Goal: Ask a question

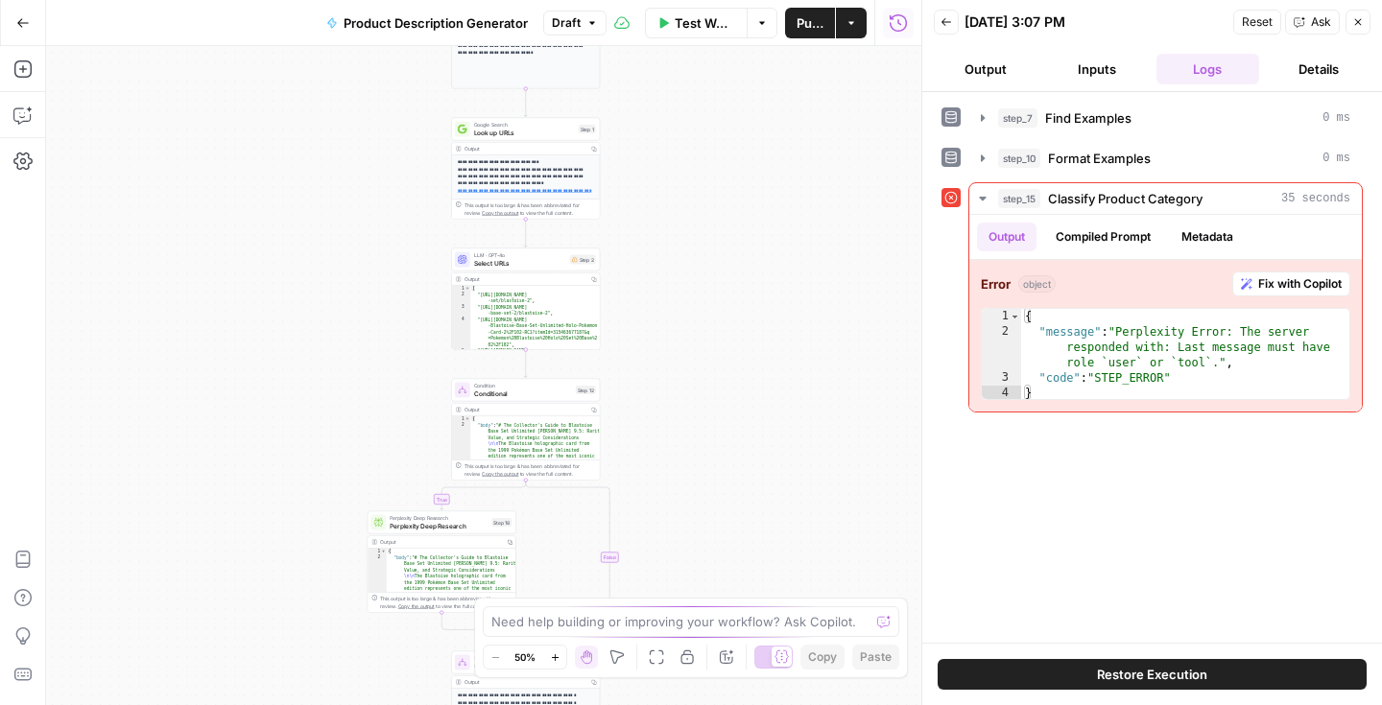
click at [18, 24] on icon "button" at bounding box center [23, 22] width 12 height 9
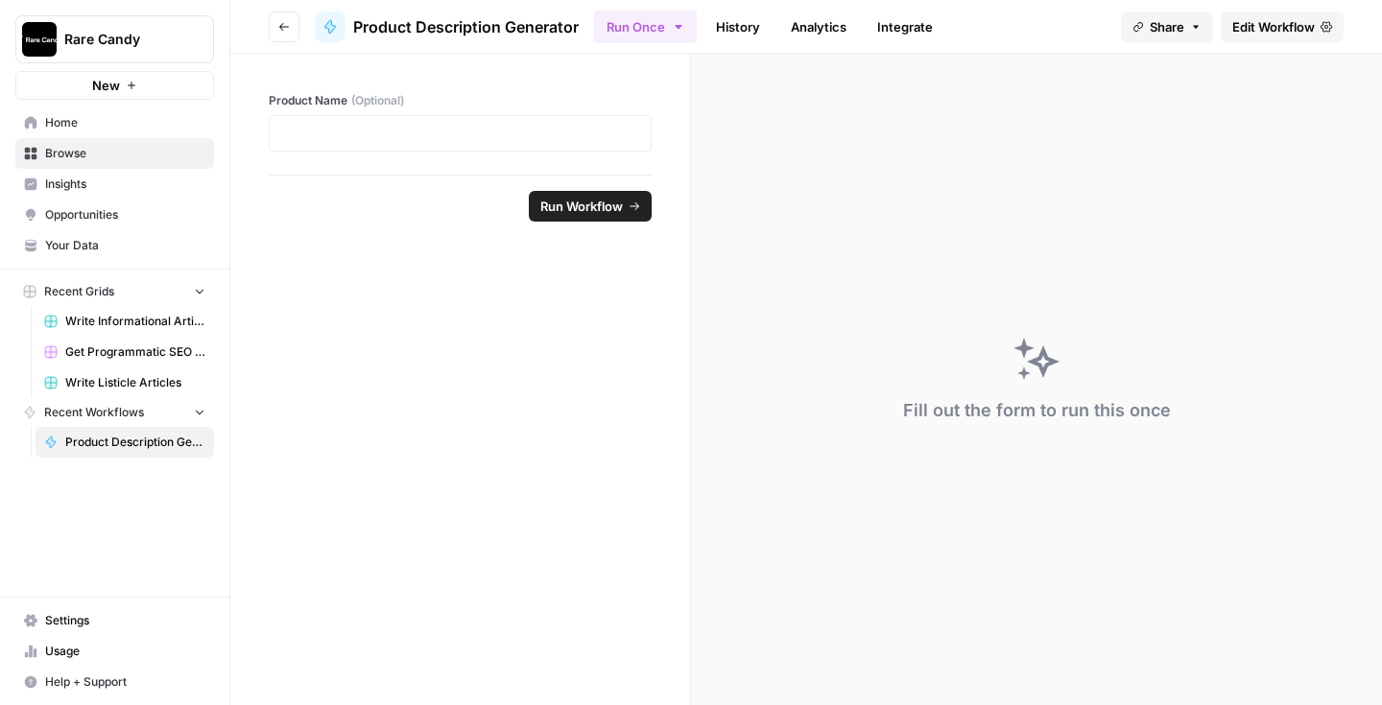
click at [111, 120] on span "Home" at bounding box center [125, 122] width 160 height 17
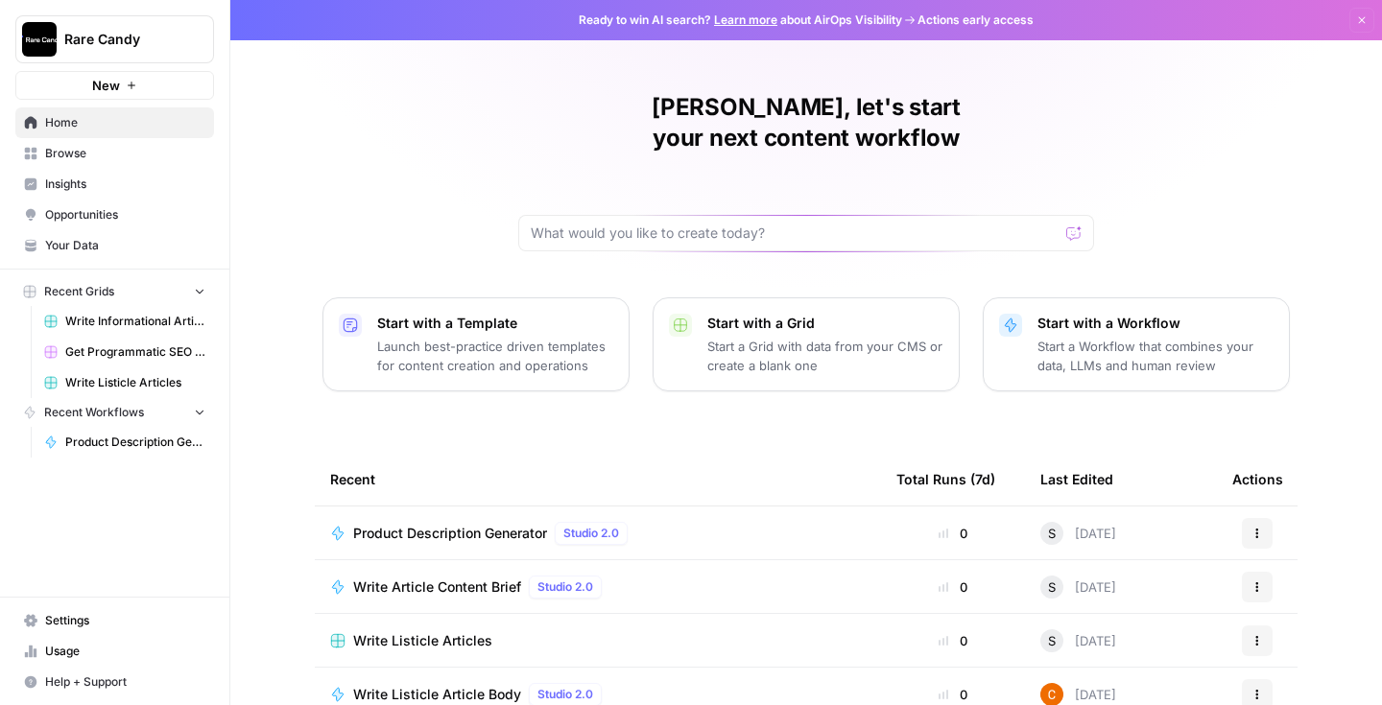
click at [131, 80] on icon "button" at bounding box center [132, 86] width 12 height 12
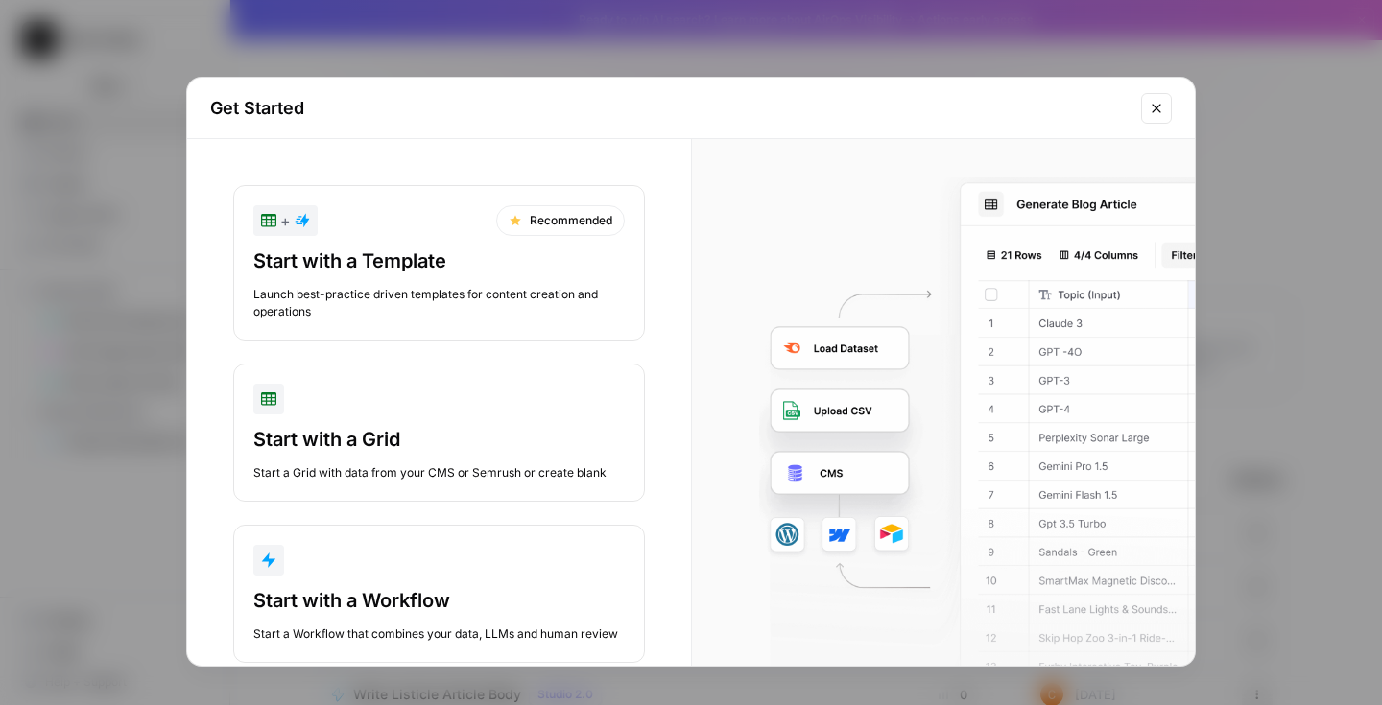
scroll to position [43, 0]
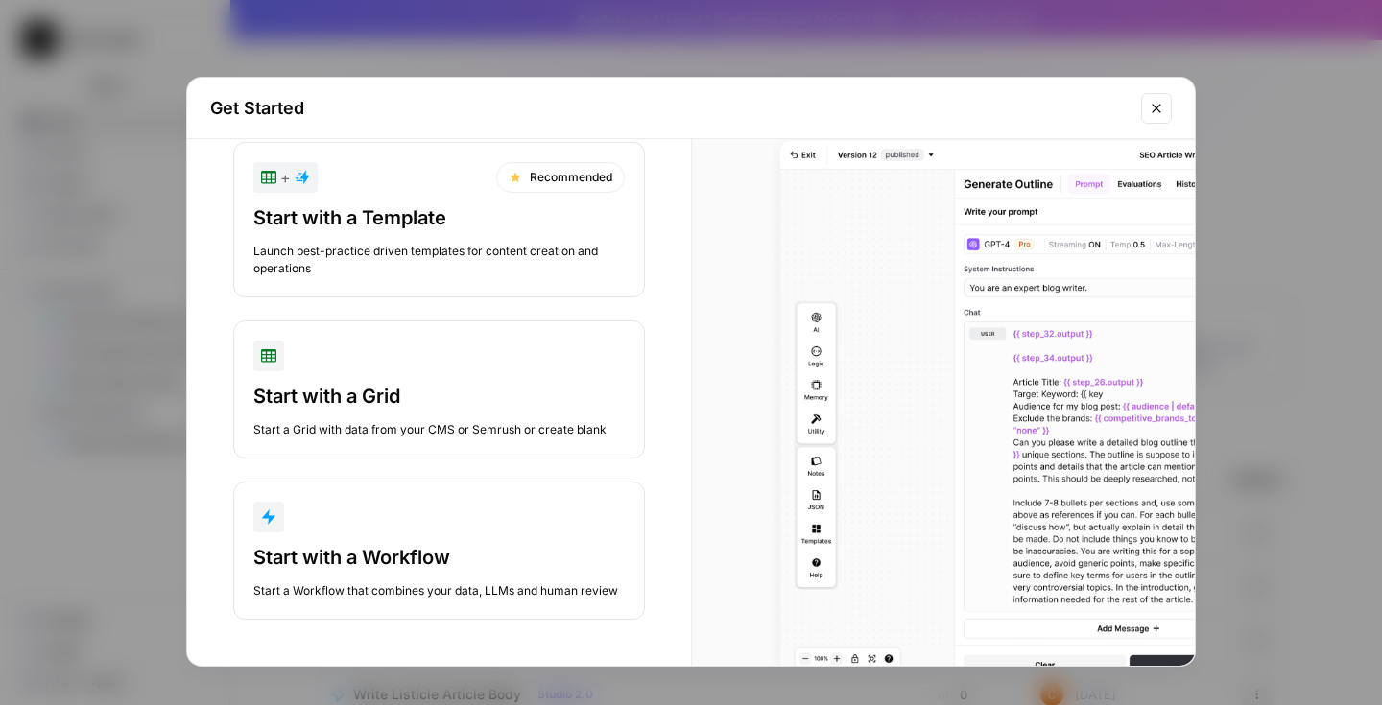
click at [451, 567] on div "Start with a Workflow" at bounding box center [438, 557] width 371 height 27
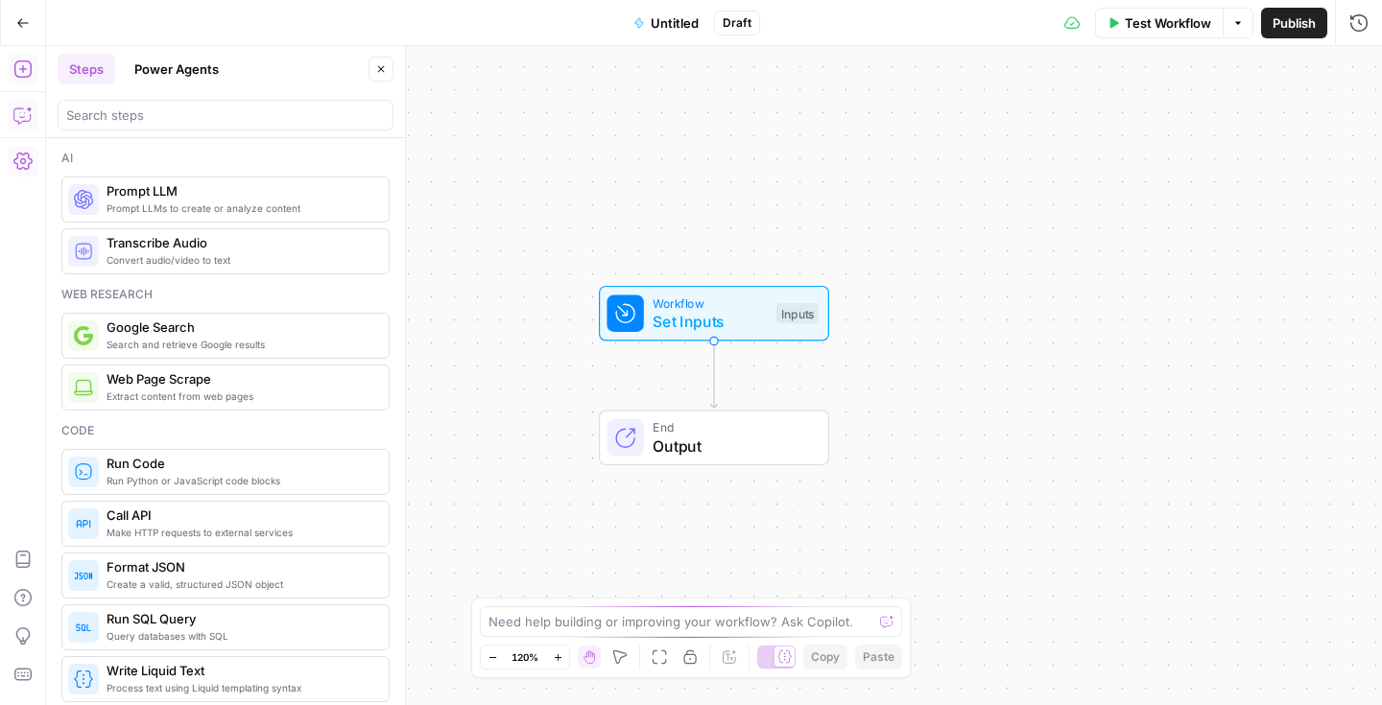
click at [33, 109] on button "Copilot" at bounding box center [23, 115] width 31 height 31
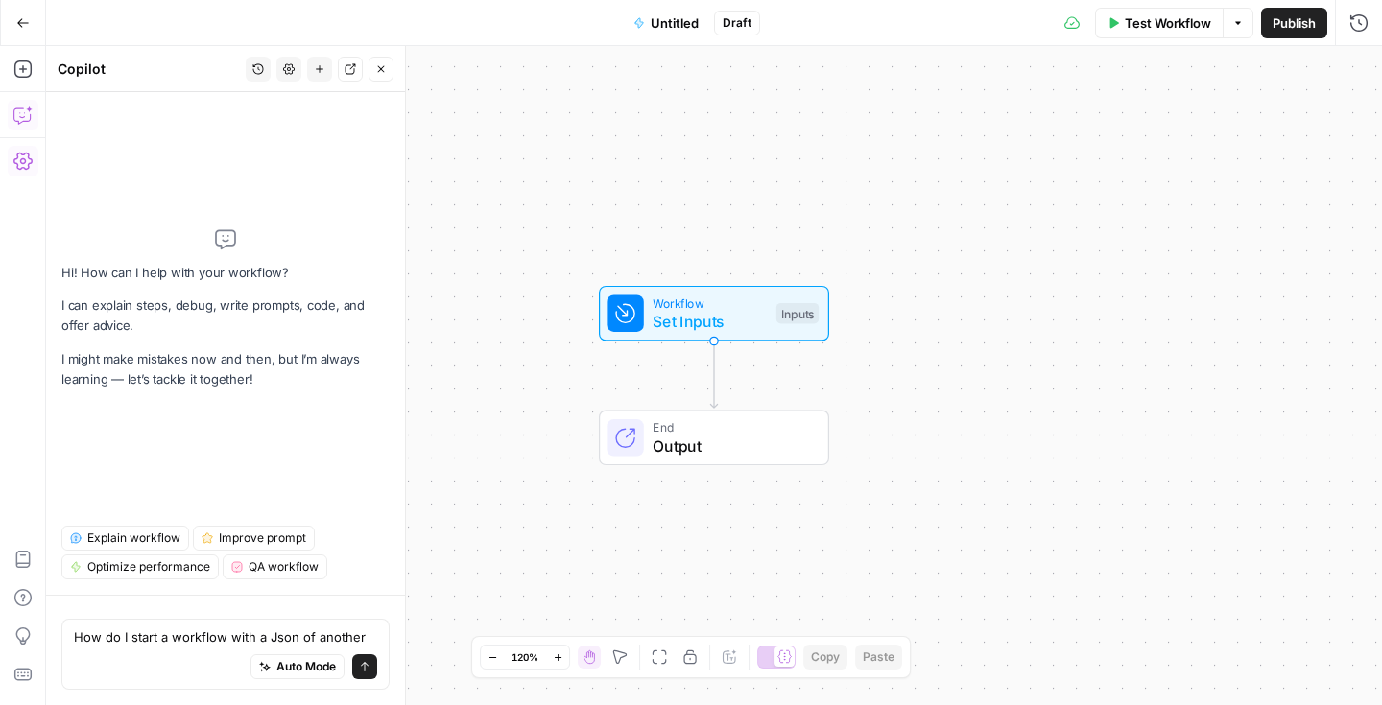
type textarea "How do I start a workflow with a Json of another"
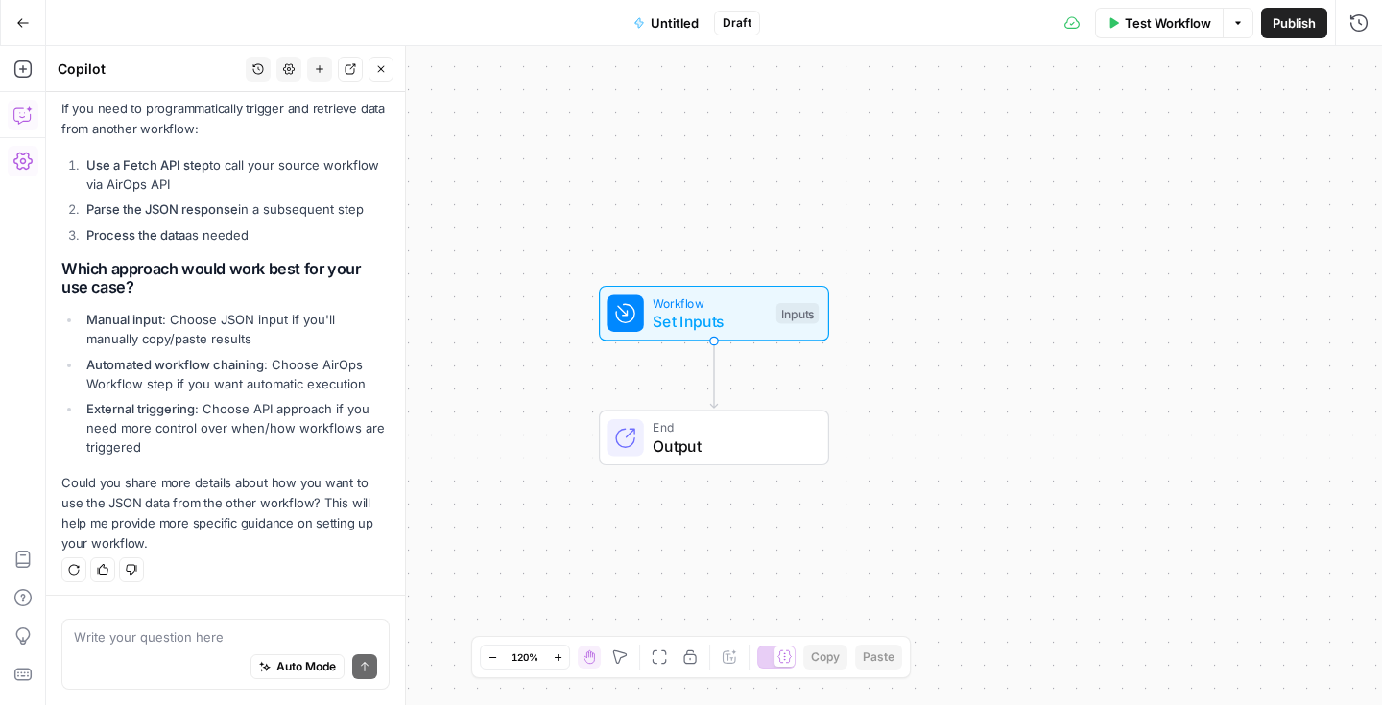
scroll to position [789, 0]
click at [143, 628] on textarea at bounding box center [225, 637] width 303 height 19
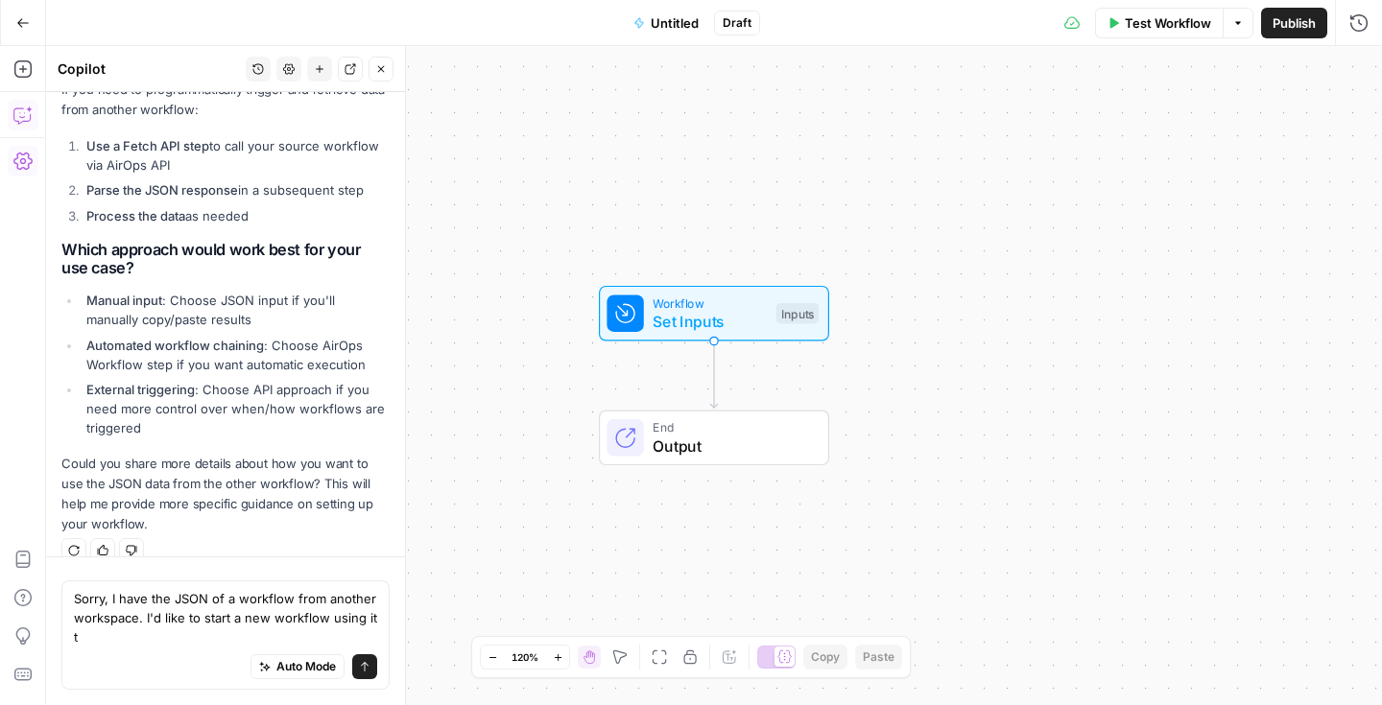
scroll to position [827, 0]
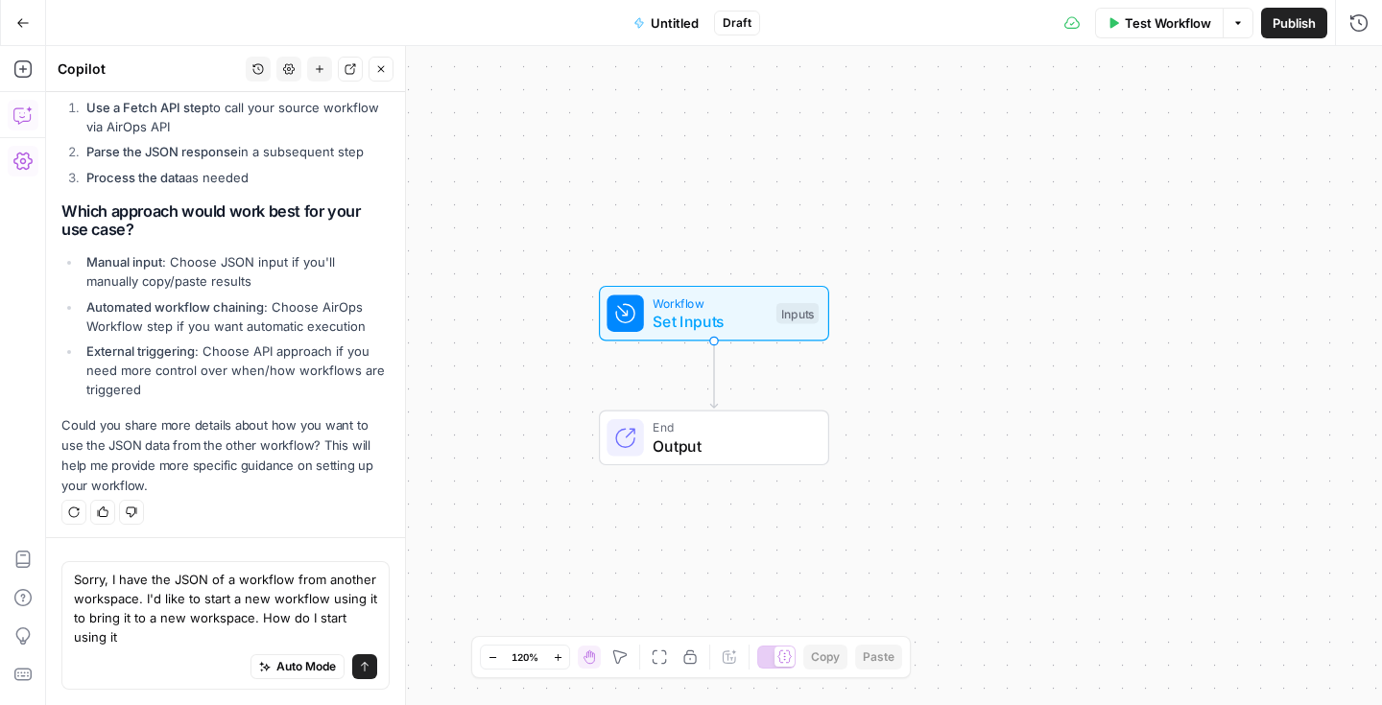
type textarea "Sorry, I have the JSON of a workflow from another workspace. I'd like to start …"
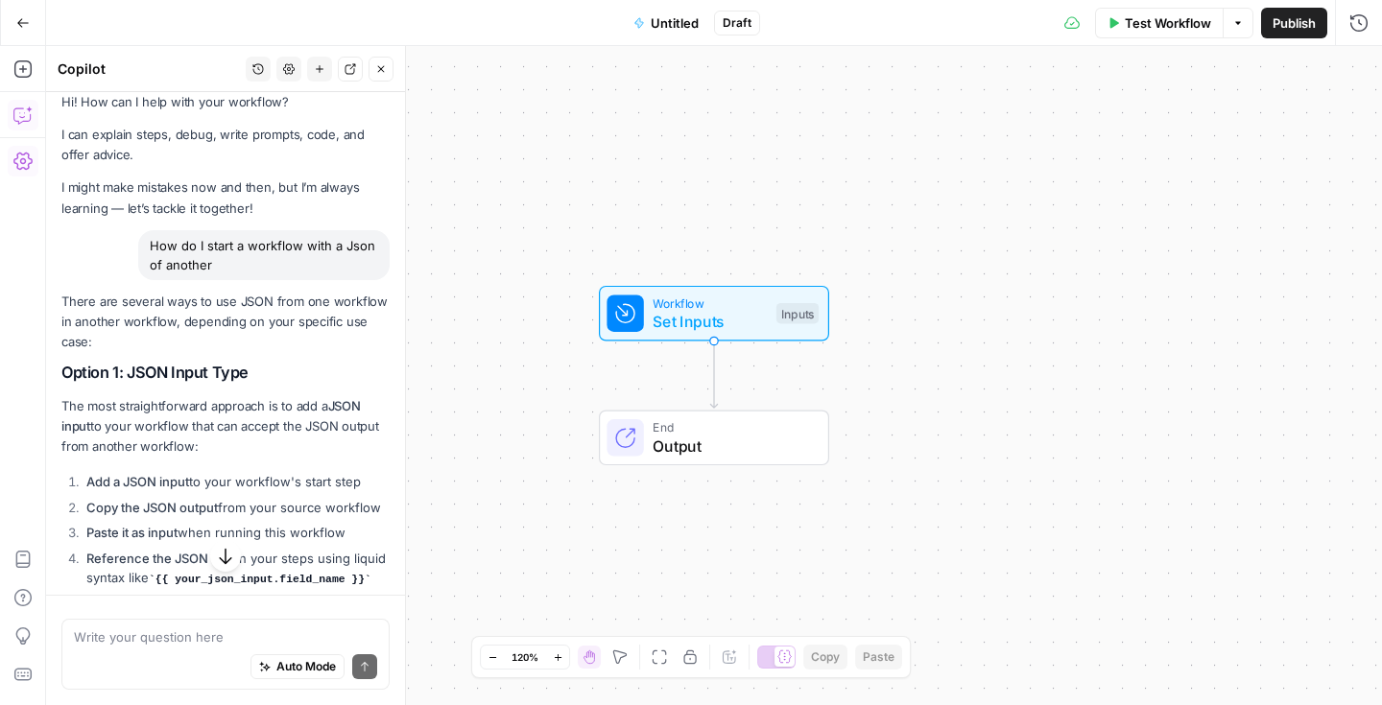
scroll to position [0, 0]
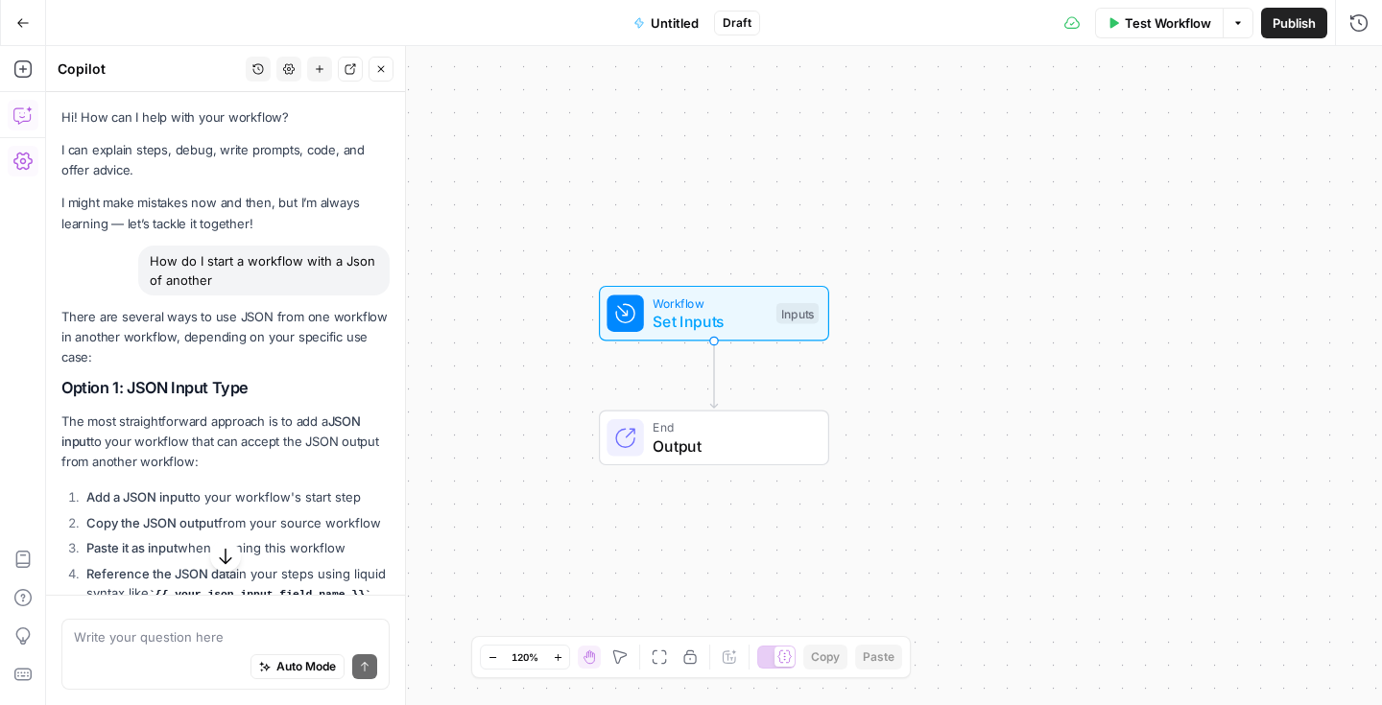
click at [377, 68] on icon "button" at bounding box center [381, 69] width 12 height 12
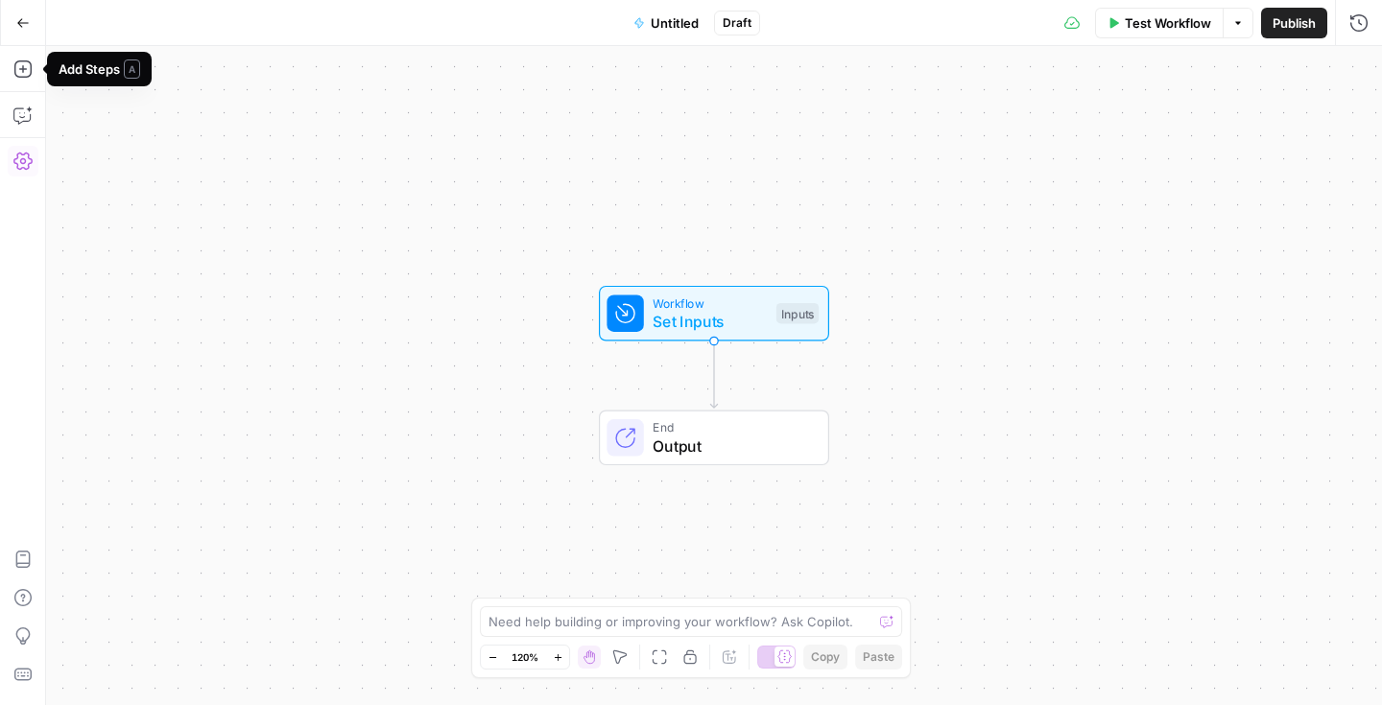
click at [21, 26] on icon "button" at bounding box center [23, 22] width 12 height 9
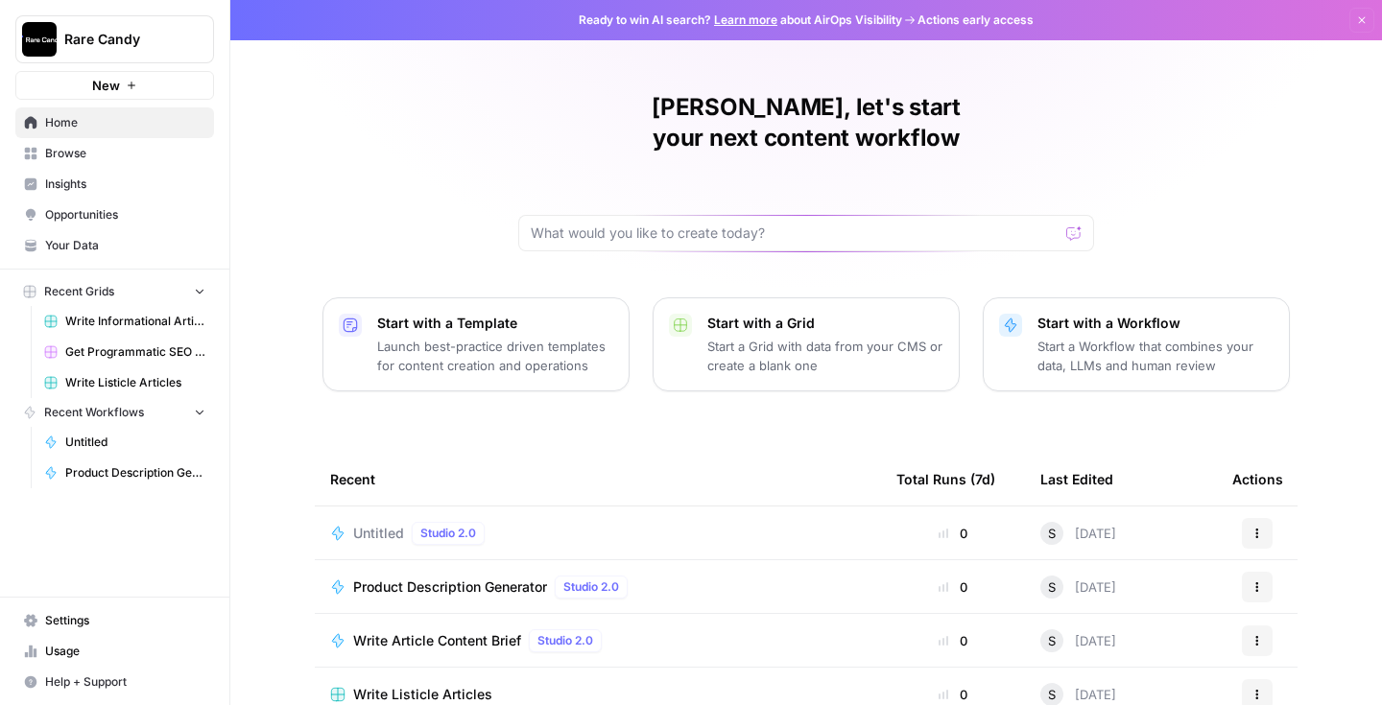
click at [1256, 532] on icon "button" at bounding box center [1257, 533] width 3 height 3
click at [1191, 582] on span "Delete" at bounding box center [1172, 590] width 154 height 19
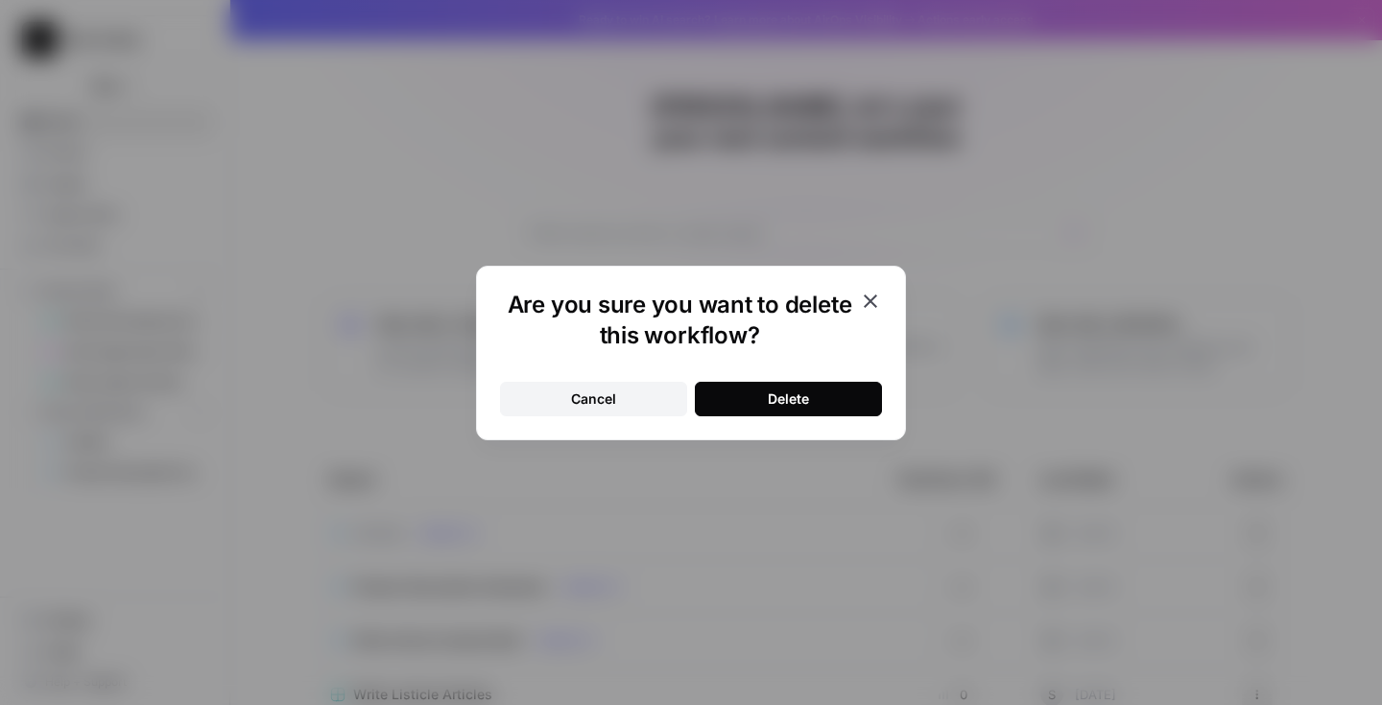
click at [840, 402] on button "Delete" at bounding box center [788, 399] width 187 height 35
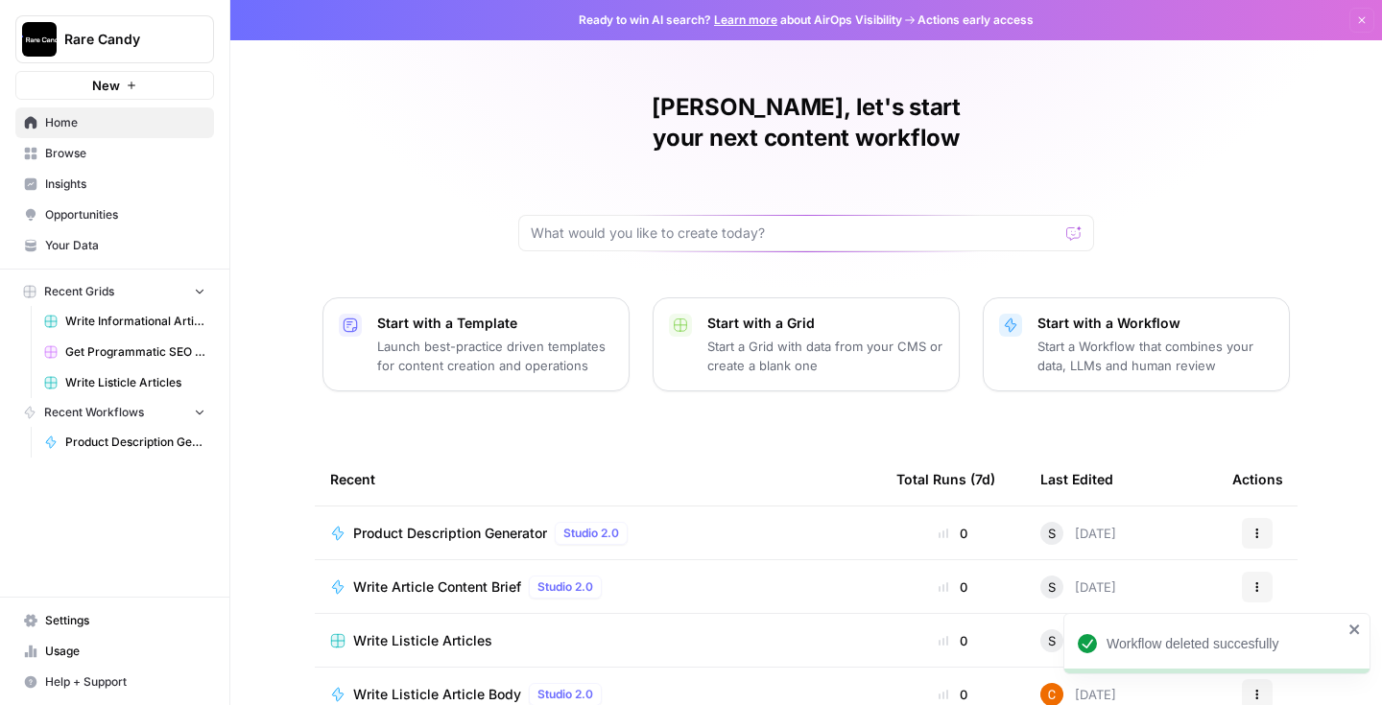
click at [524, 314] on p "Start with a Template" at bounding box center [495, 323] width 236 height 19
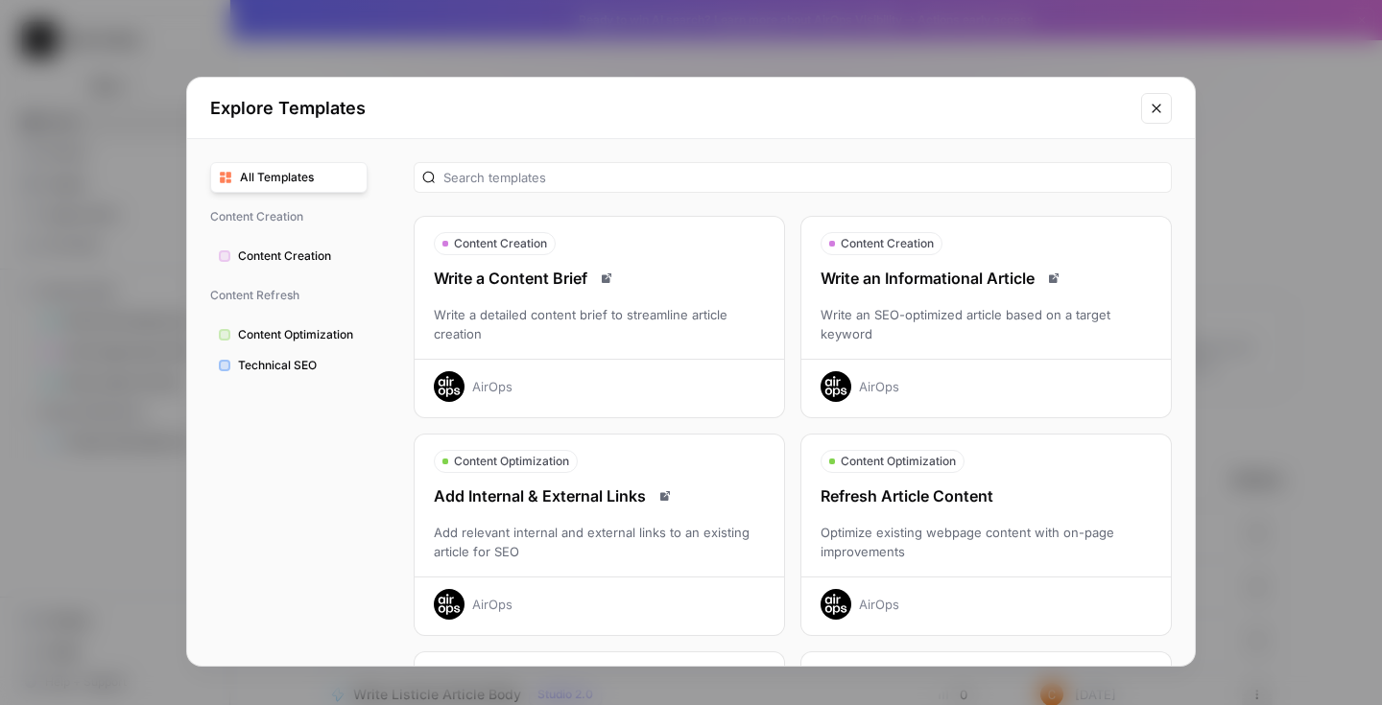
click at [1158, 108] on icon "Close modal" at bounding box center [1156, 108] width 15 height 15
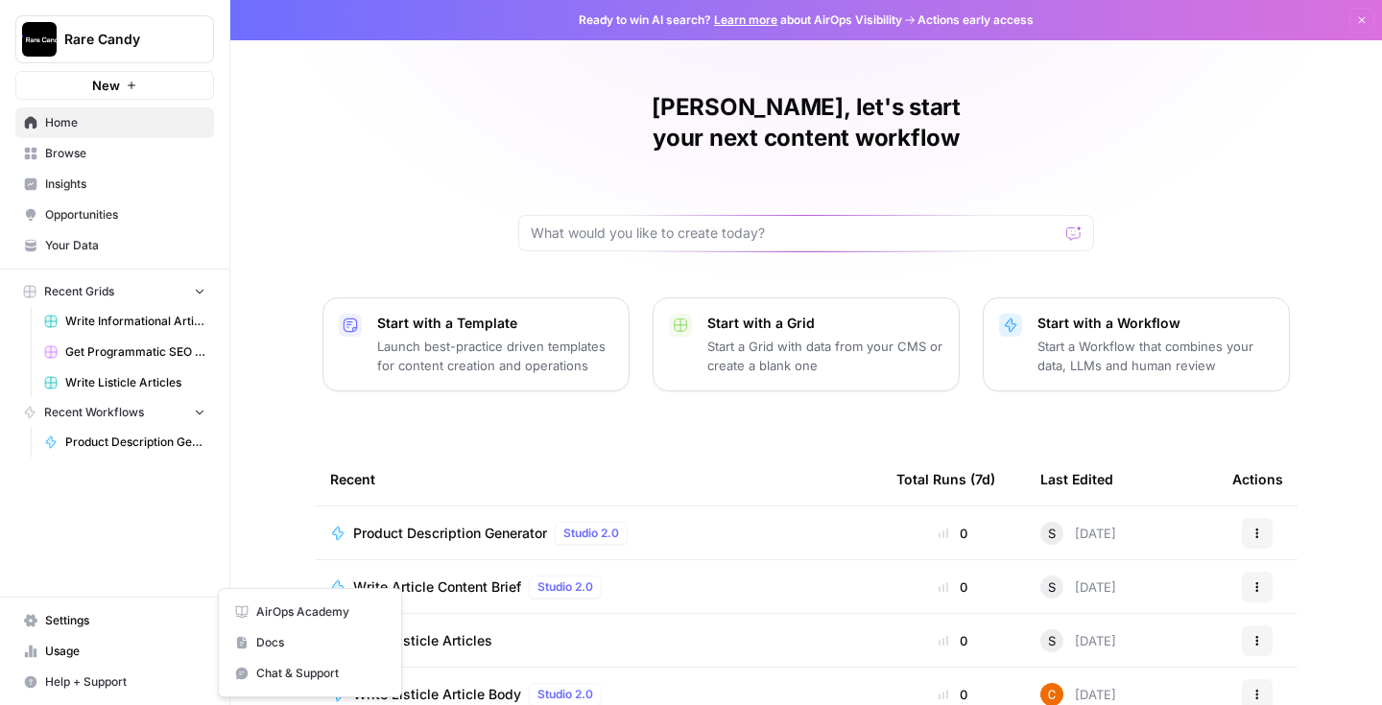
click at [112, 687] on span "Help + Support" at bounding box center [125, 682] width 160 height 17
click at [267, 669] on span "Chat & Support" at bounding box center [320, 673] width 129 height 17
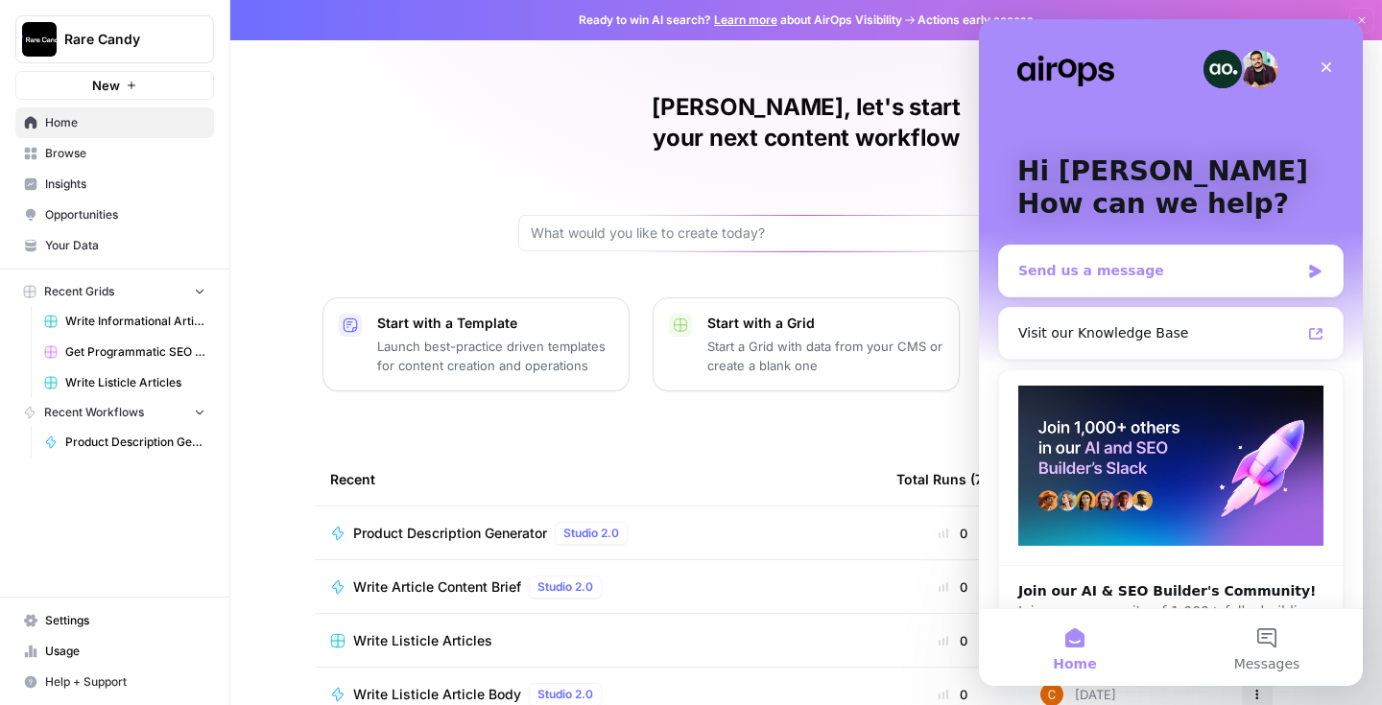
click at [1136, 276] on div "Send us a message" at bounding box center [1158, 271] width 281 height 20
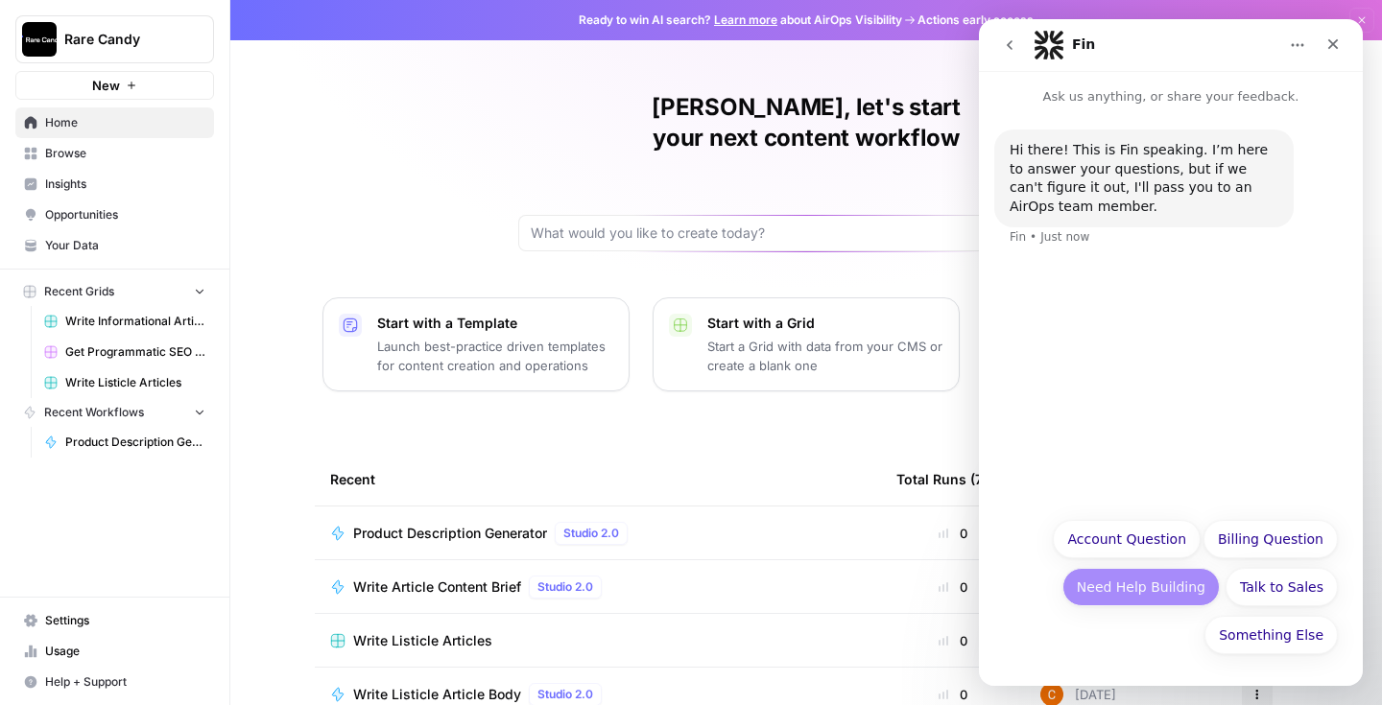
click at [1161, 583] on button "Need Help Building" at bounding box center [1140, 587] width 157 height 38
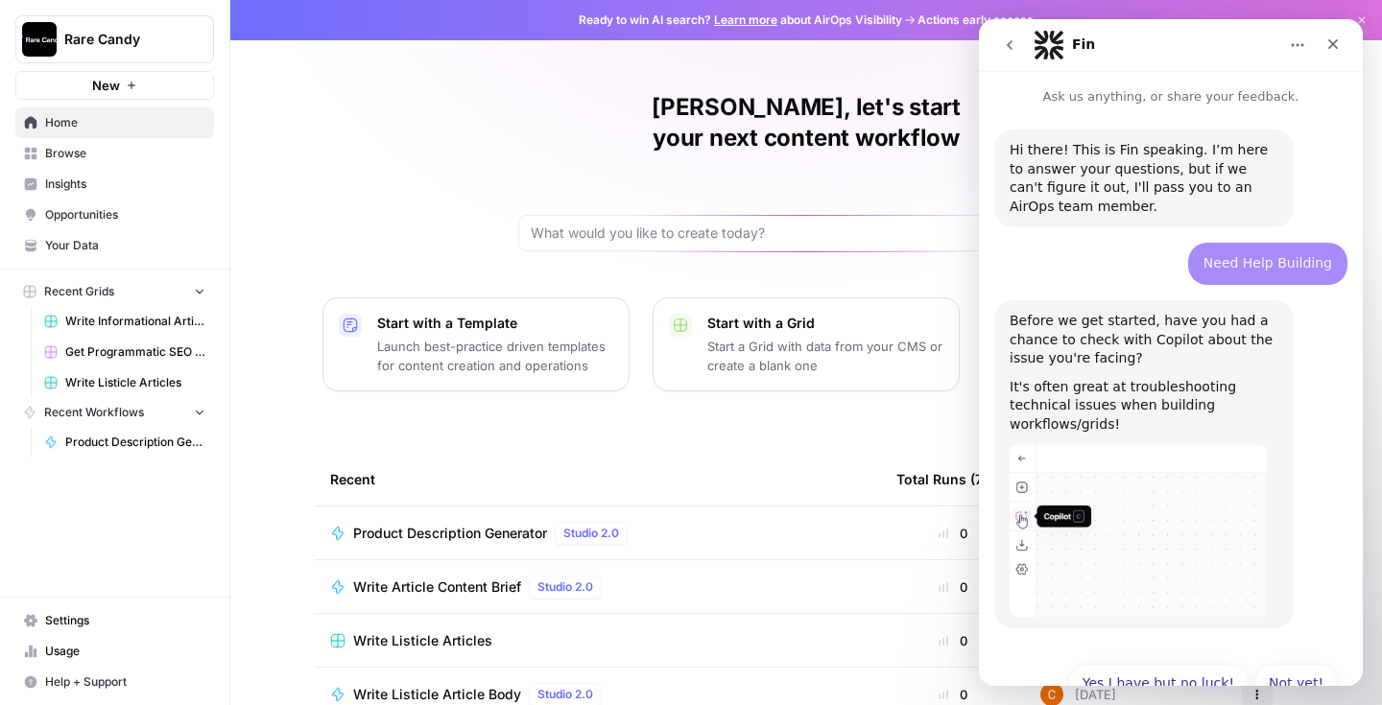
scroll to position [31, 0]
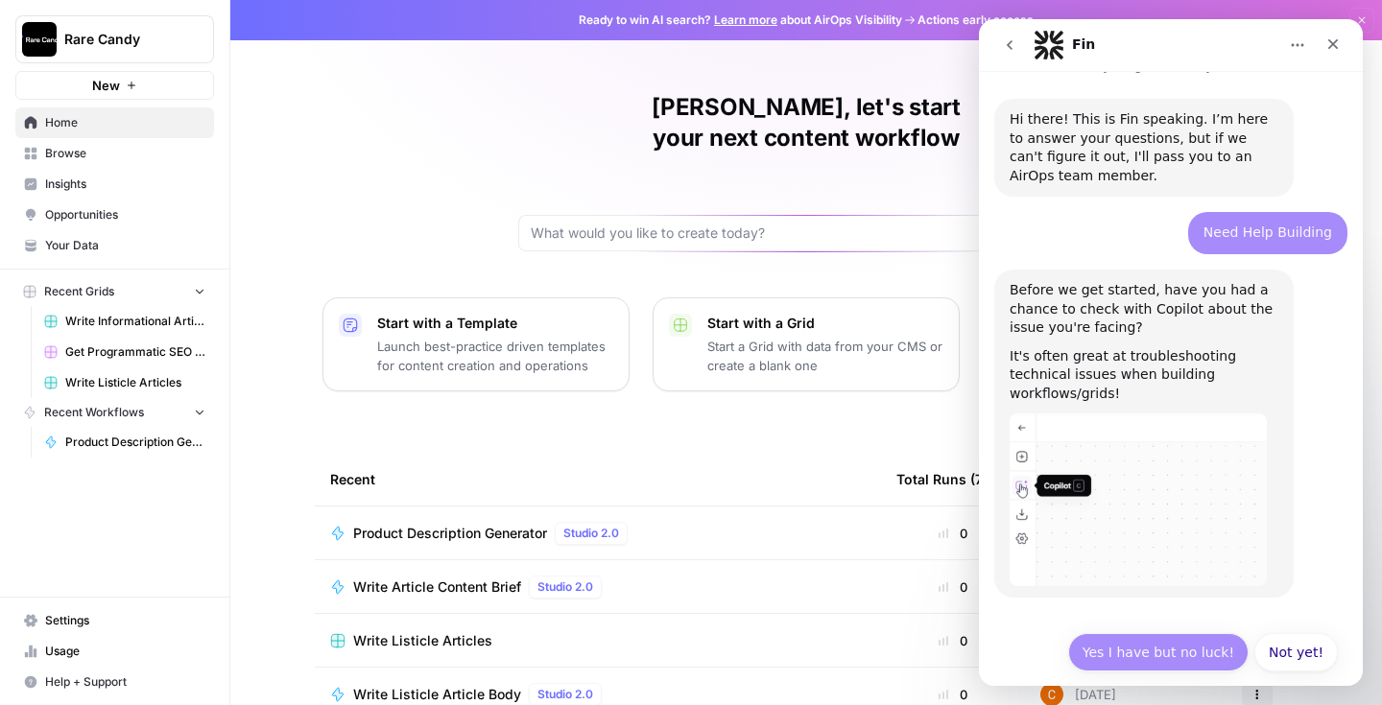
click at [1168, 638] on button "Yes I have but no luck!" at bounding box center [1158, 652] width 180 height 38
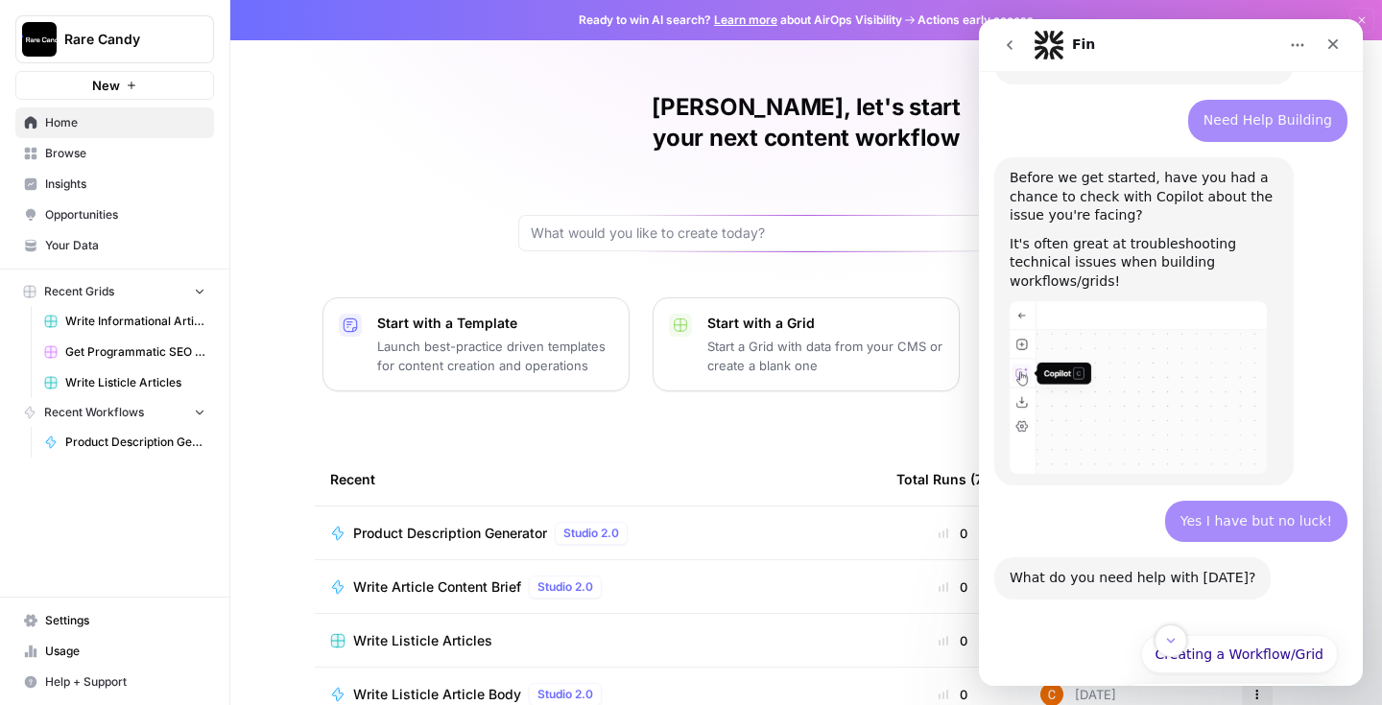
scroll to position [239, 0]
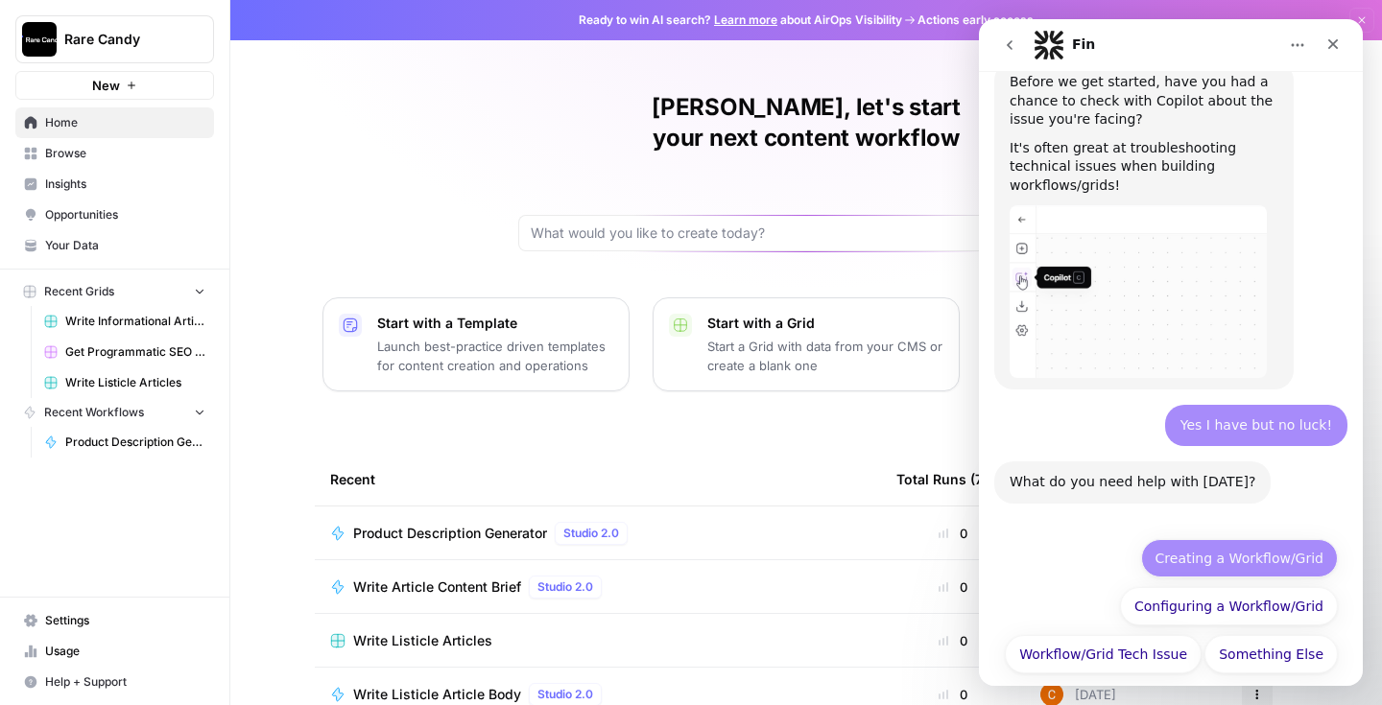
click at [1191, 541] on button "Creating a Workflow/Grid" at bounding box center [1239, 558] width 197 height 38
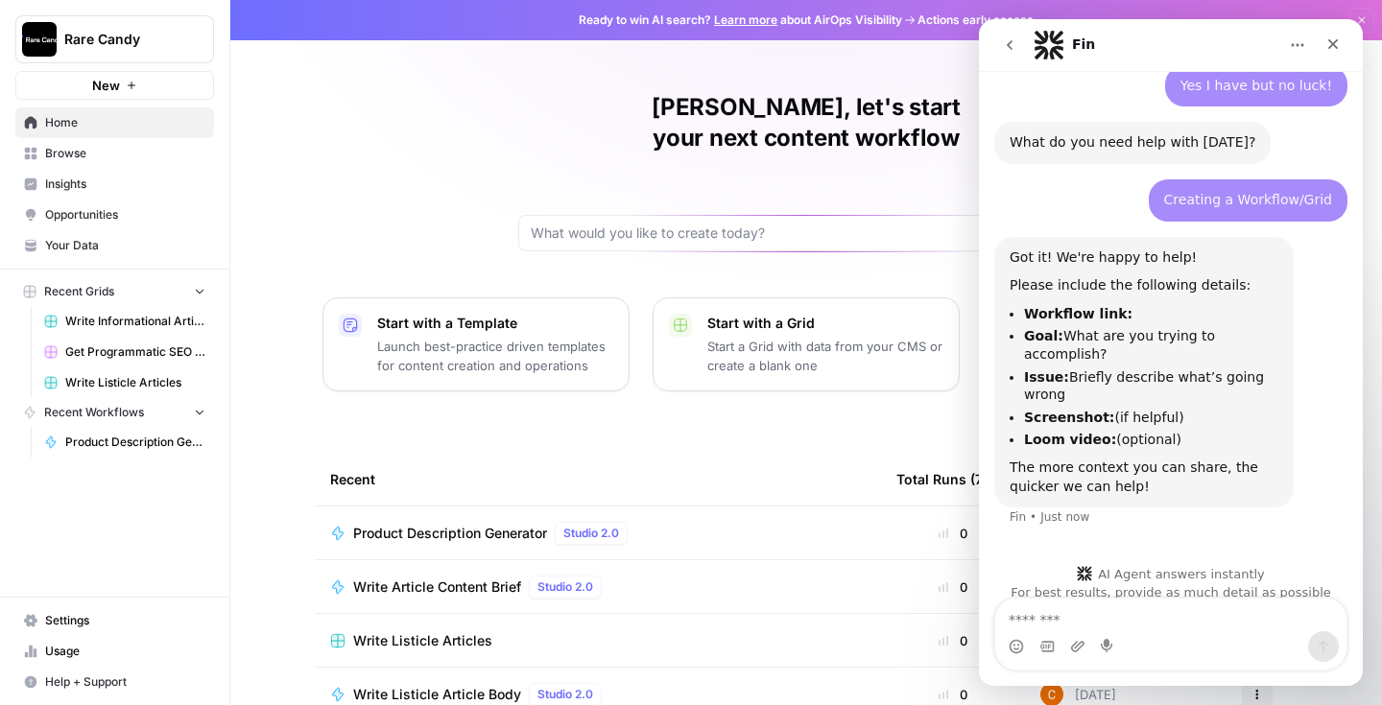
scroll to position [581, 0]
click at [1099, 626] on textarea "Message…" at bounding box center [1170, 615] width 351 height 33
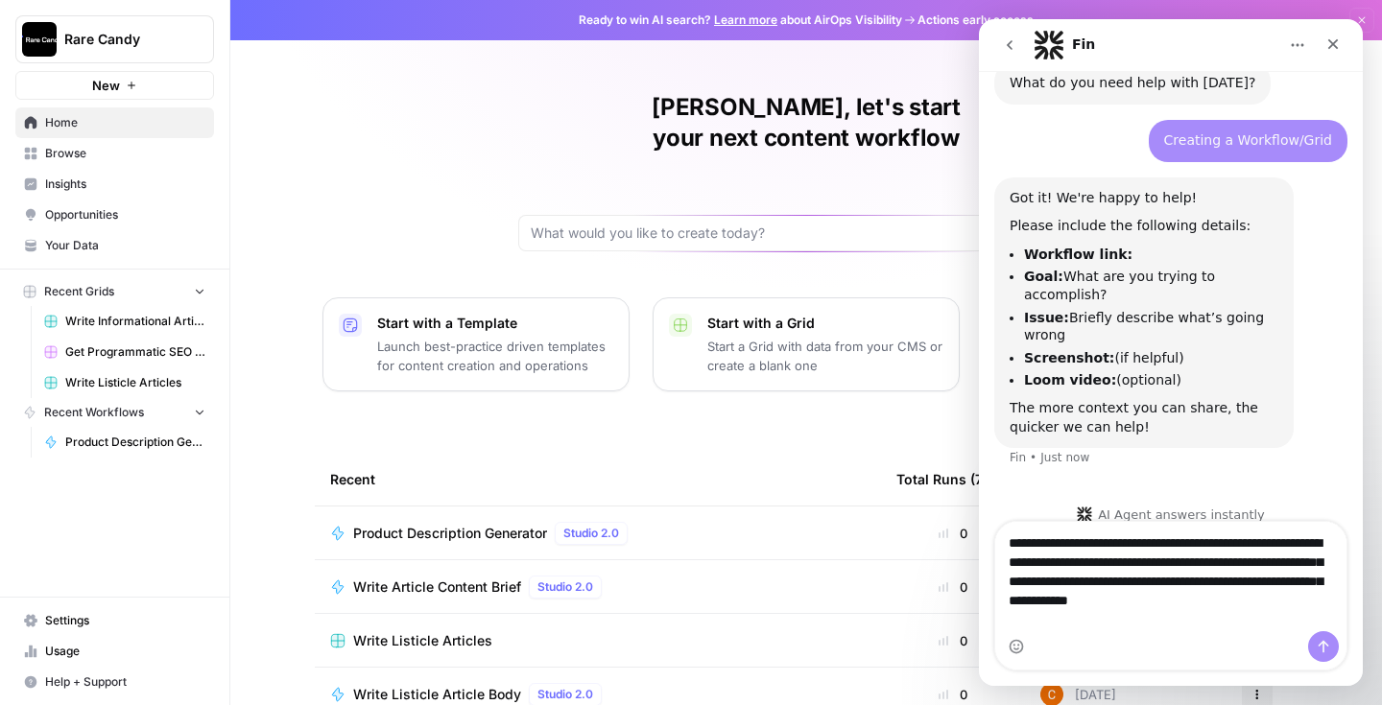
scroll to position [657, 0]
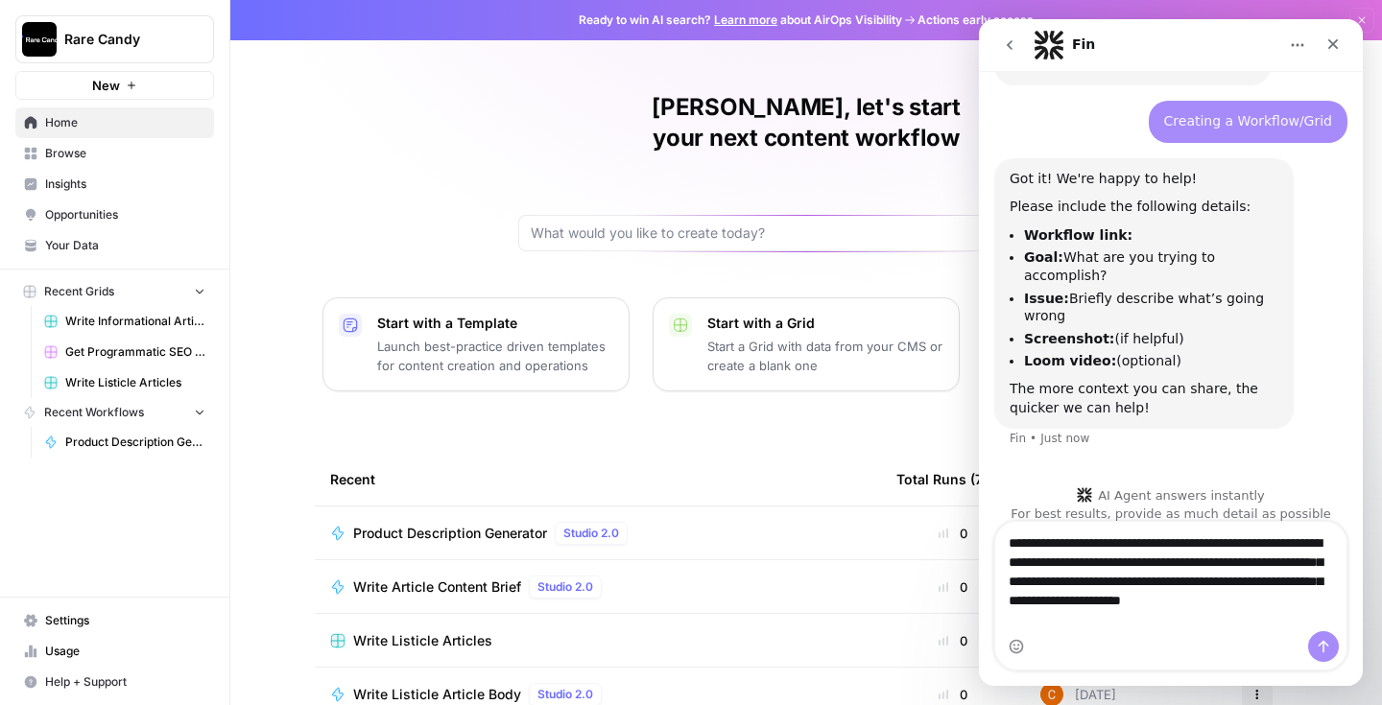
type textarea "**********"
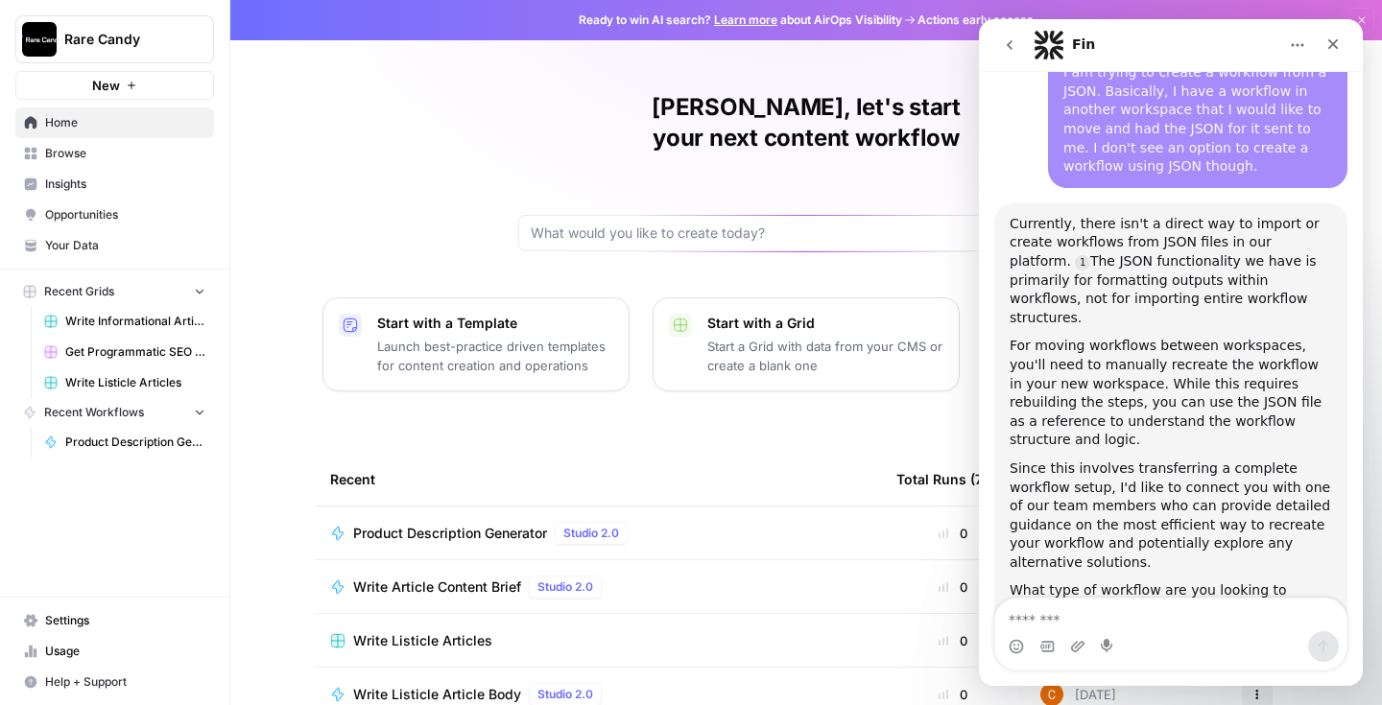
scroll to position [1066, 0]
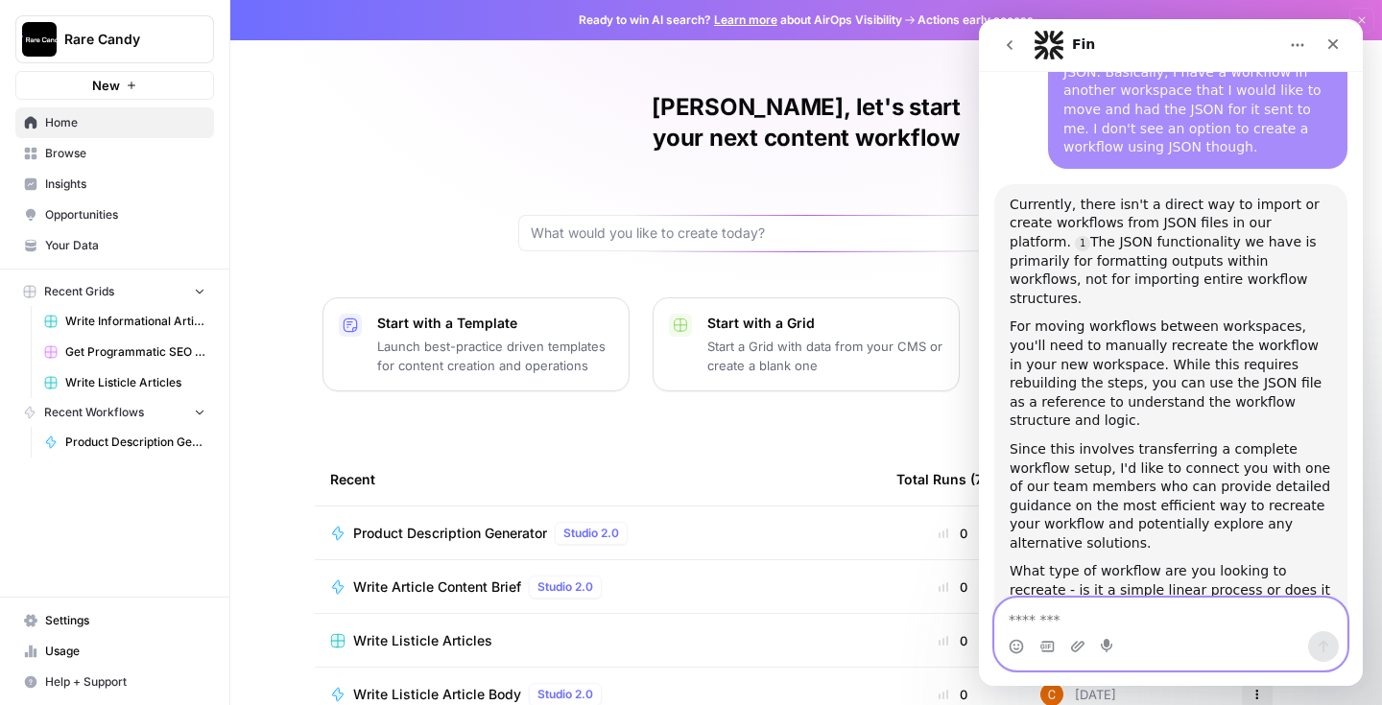
click at [1061, 624] on textarea "Message…" at bounding box center [1170, 615] width 351 height 33
type textarea "**********"
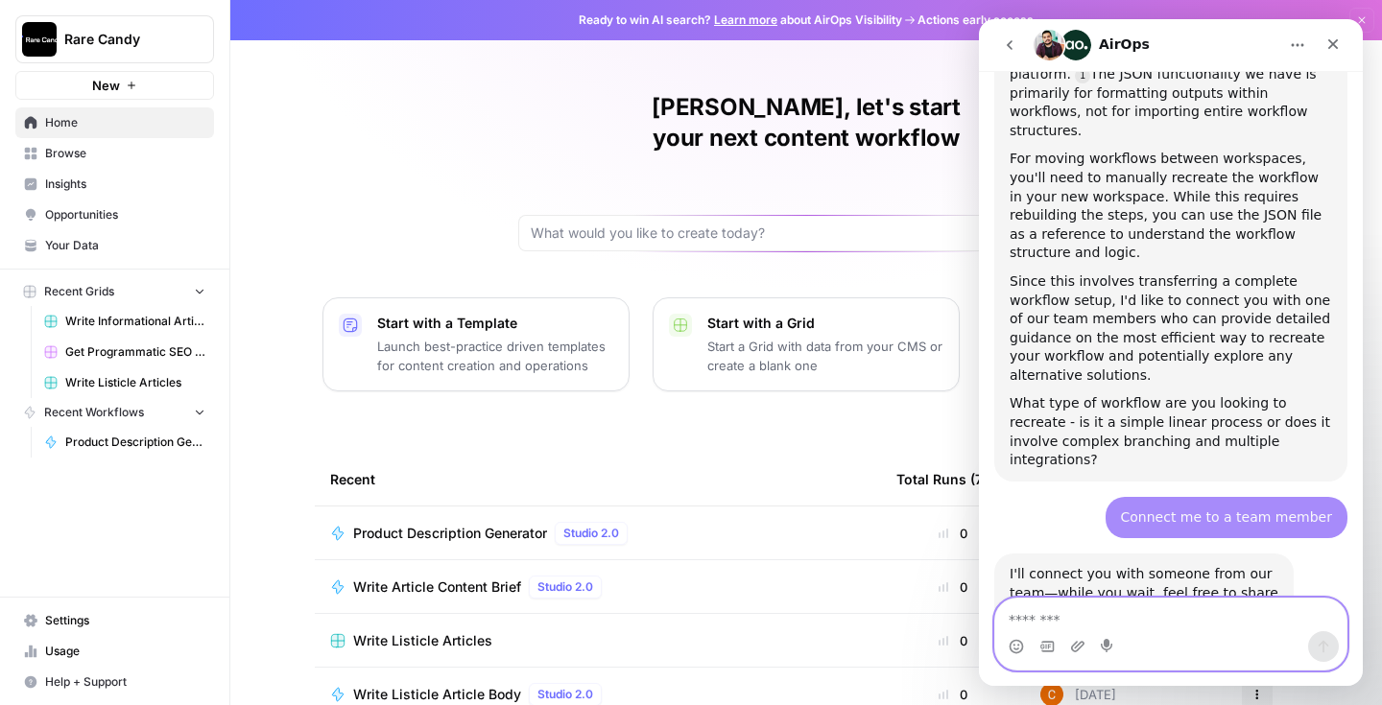
scroll to position [1291, 0]
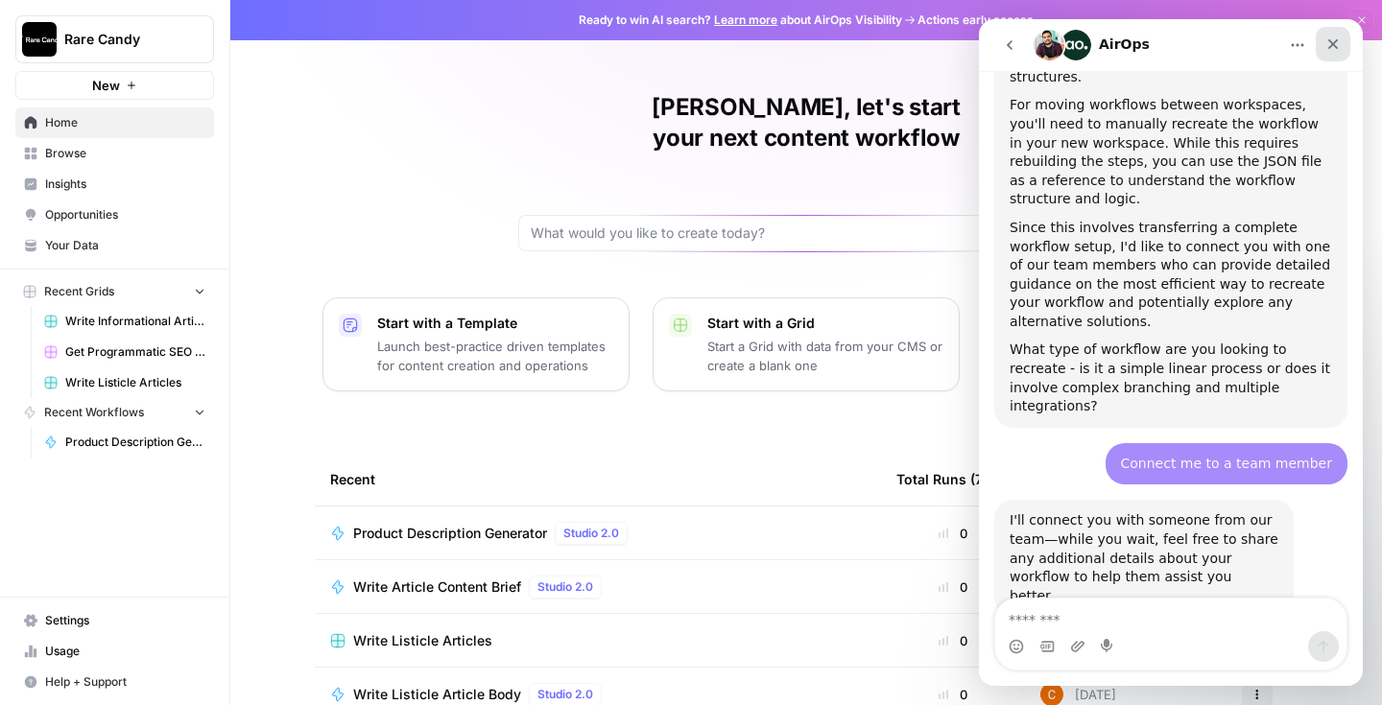
click at [1330, 47] on icon "Close" at bounding box center [1332, 43] width 15 height 15
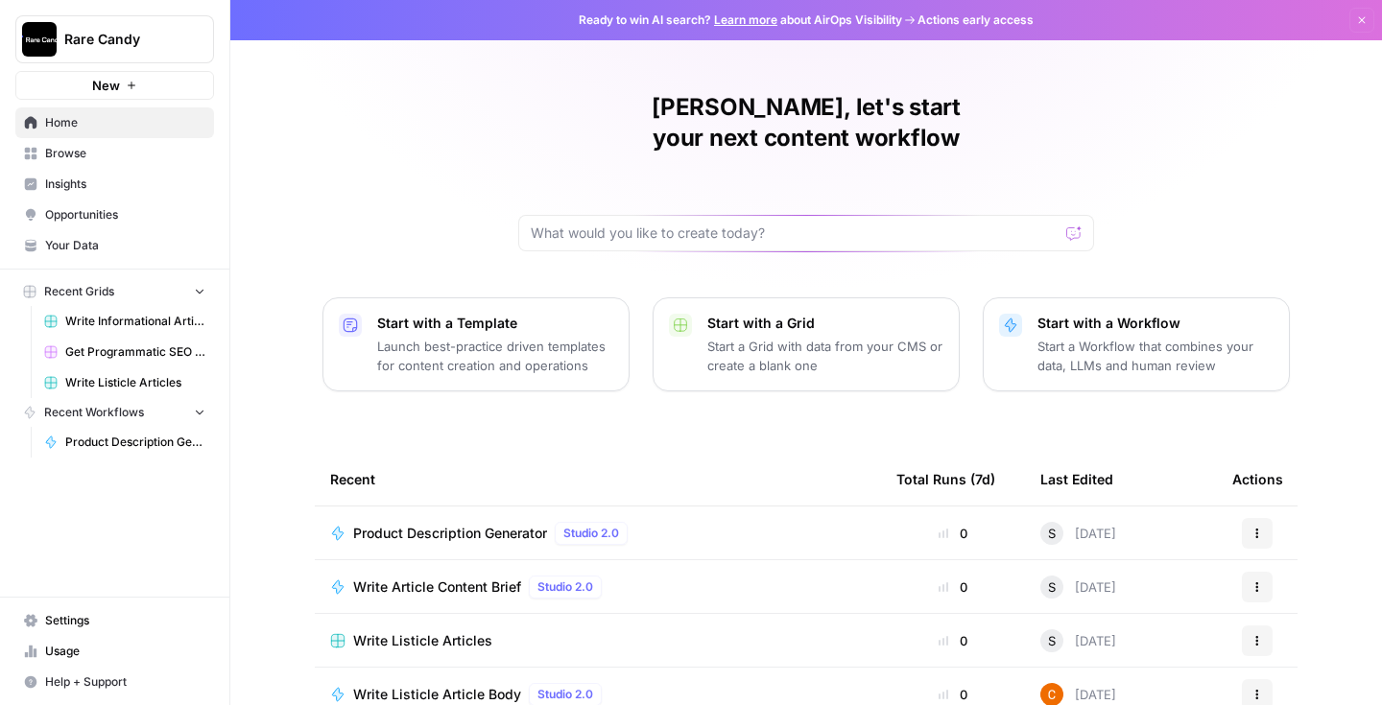
click at [126, 678] on span "Help + Support" at bounding box center [125, 682] width 160 height 17
click at [297, 673] on span "Chat & Support" at bounding box center [320, 673] width 129 height 17
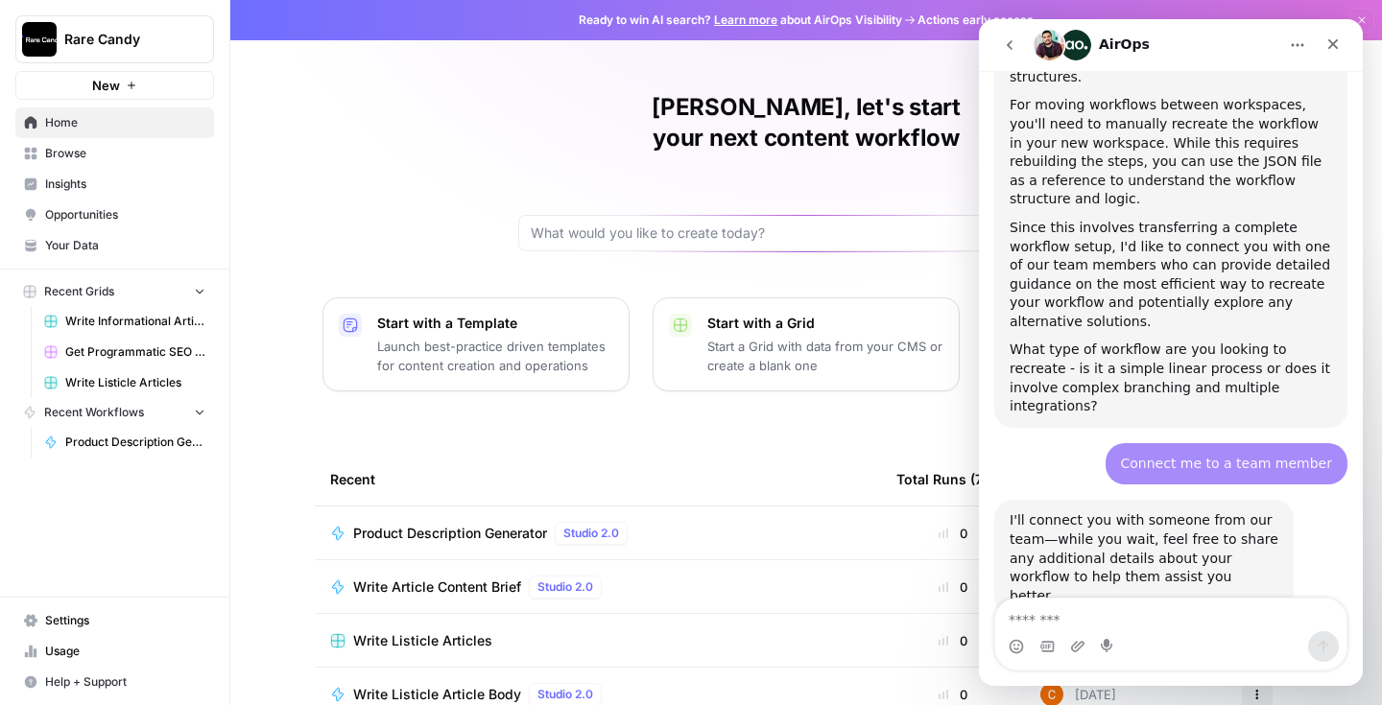
click at [1169, 613] on textarea "Message…" at bounding box center [1170, 615] width 351 height 33
type textarea "******"
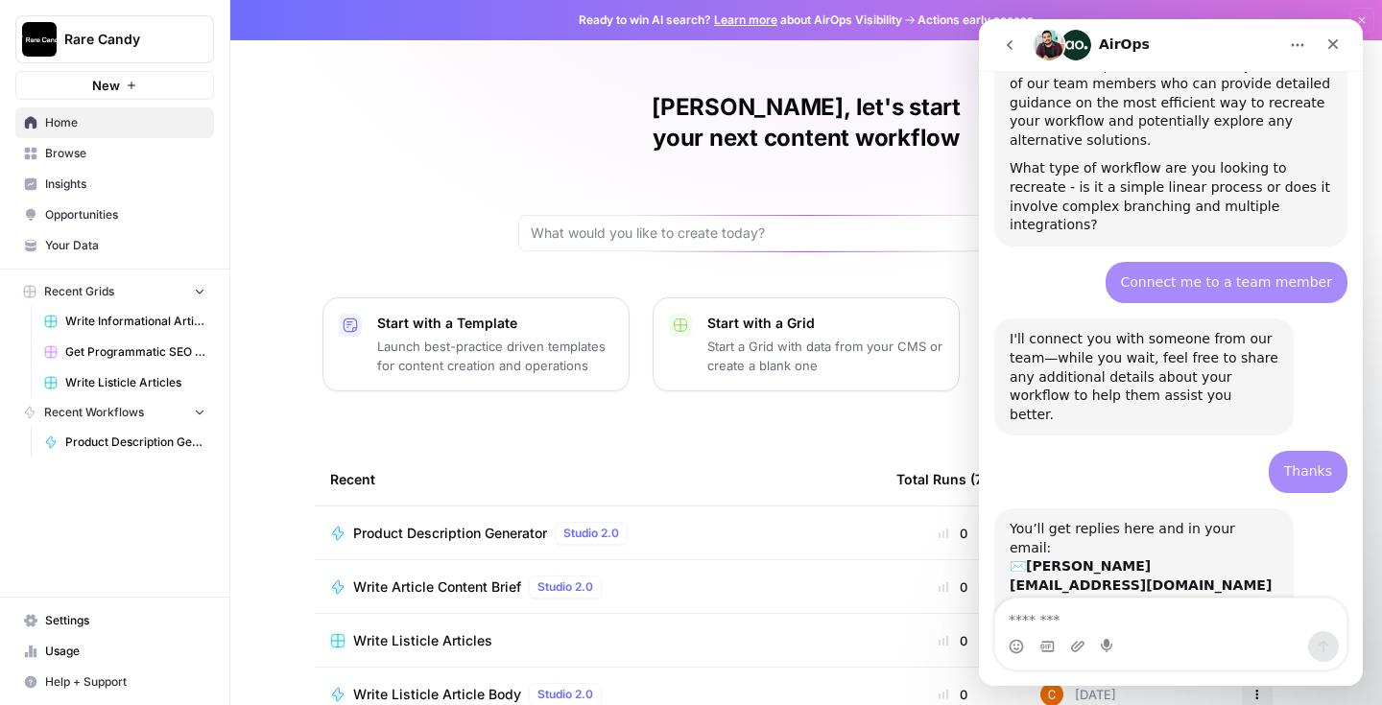
scroll to position [1471, 0]
